Goal: Task Accomplishment & Management: Manage account settings

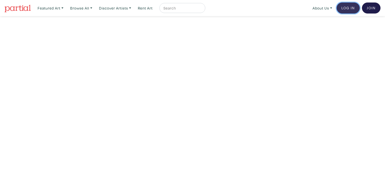
click at [349, 8] on link "Log In" at bounding box center [347, 8] width 23 height 11
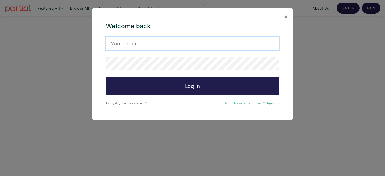
type input "vsaiko@gmail.com"
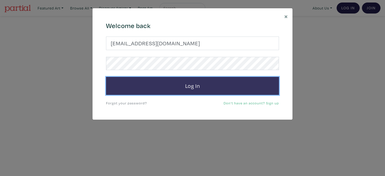
click at [257, 93] on button "Log In" at bounding box center [192, 86] width 173 height 18
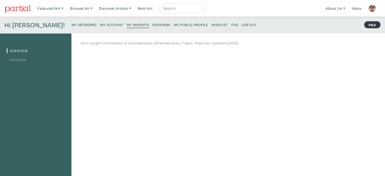
click at [72, 24] on small "My Artworks" at bounding box center [84, 24] width 25 height 5
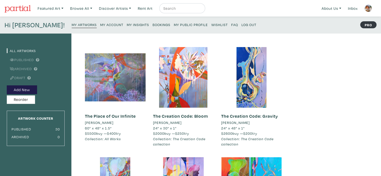
click at [127, 26] on small "My Insights" at bounding box center [138, 24] width 22 height 5
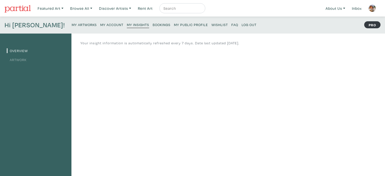
click at [241, 25] on small "Log Out" at bounding box center [248, 24] width 15 height 5
